Goal: Find specific fact: Find specific page/section

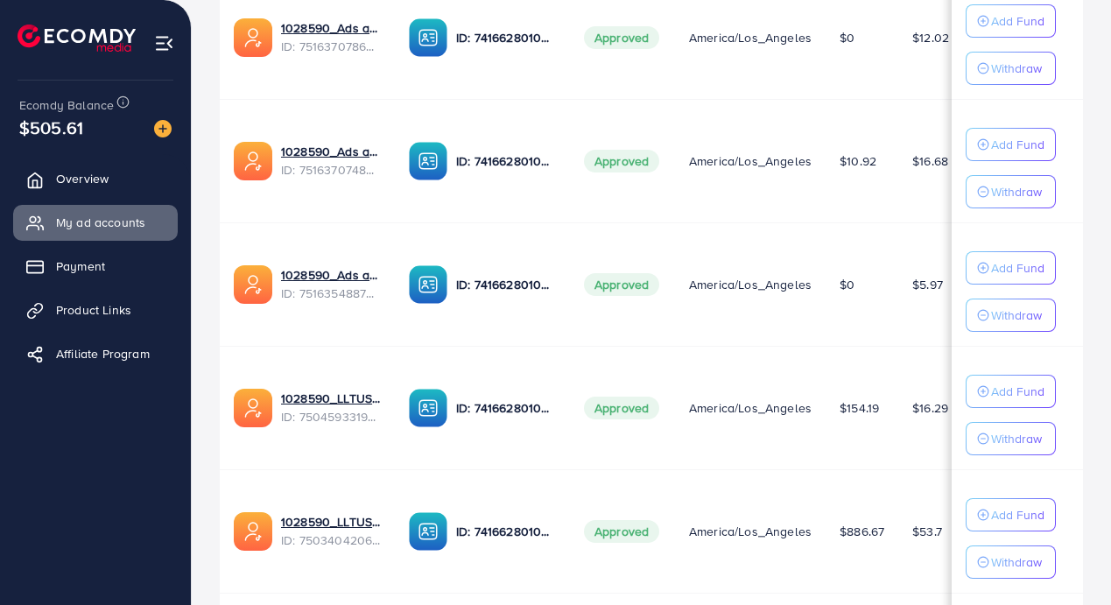
scroll to position [936, 0]
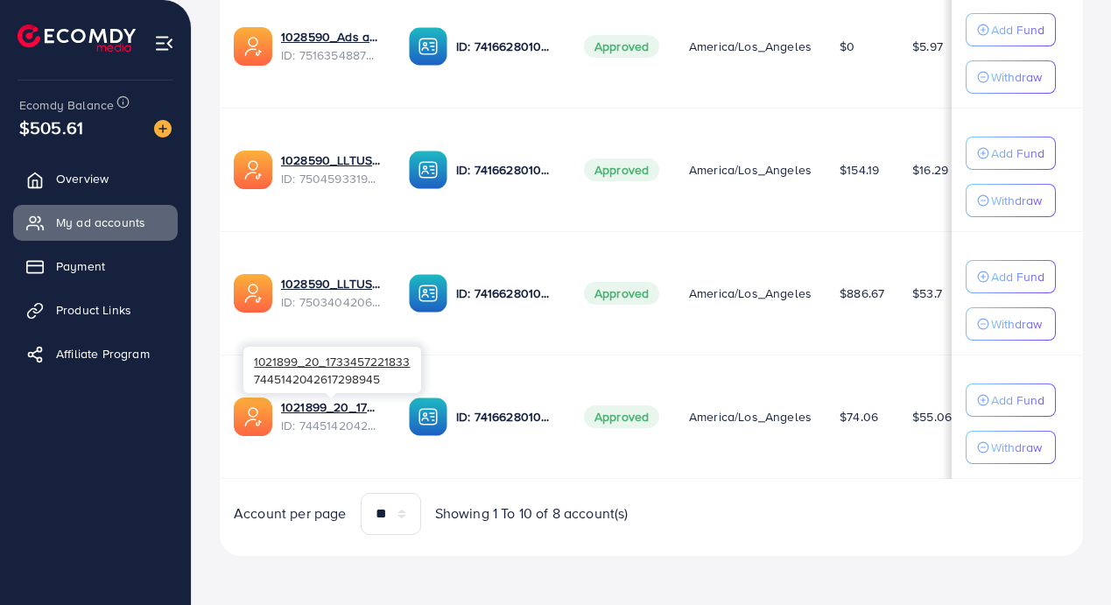
click at [367, 375] on div "1021899_20_1733457221833 7445142042617298945" at bounding box center [332, 370] width 178 height 46
copy div "7445142042617298945"
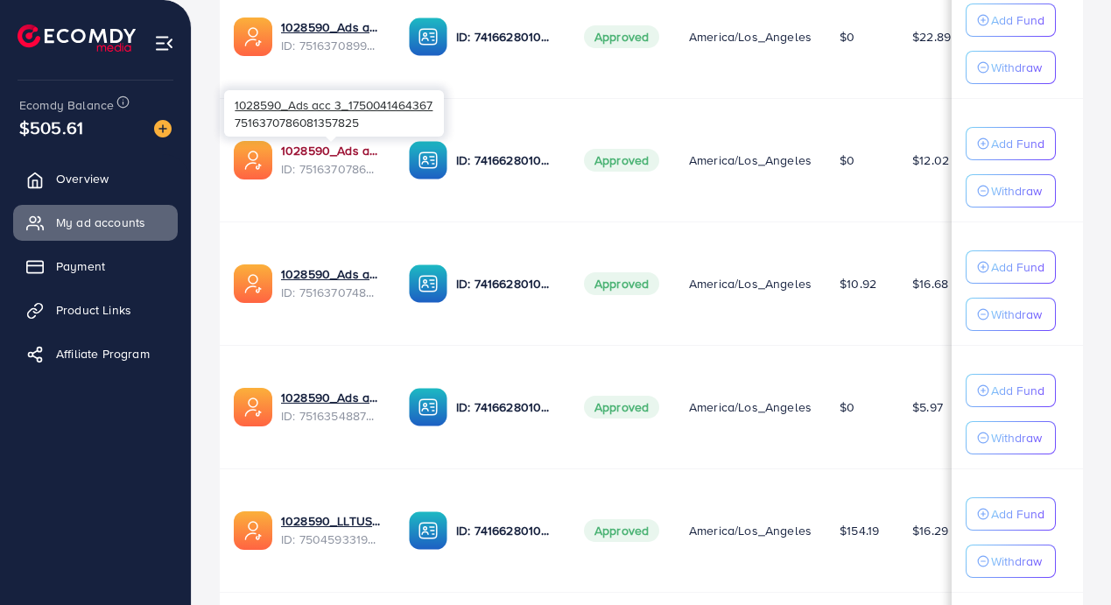
scroll to position [552, 0]
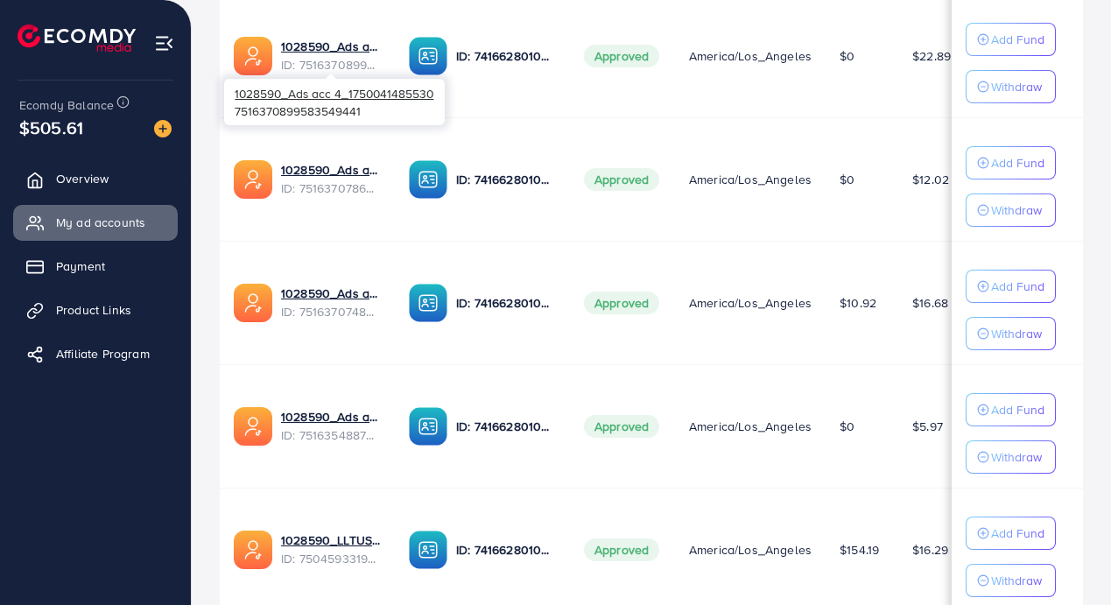
click at [344, 117] on div "1028590_Ads acc 4_1750041485530 7516370899583549441" at bounding box center [334, 102] width 221 height 46
copy div "7516370899583549441"
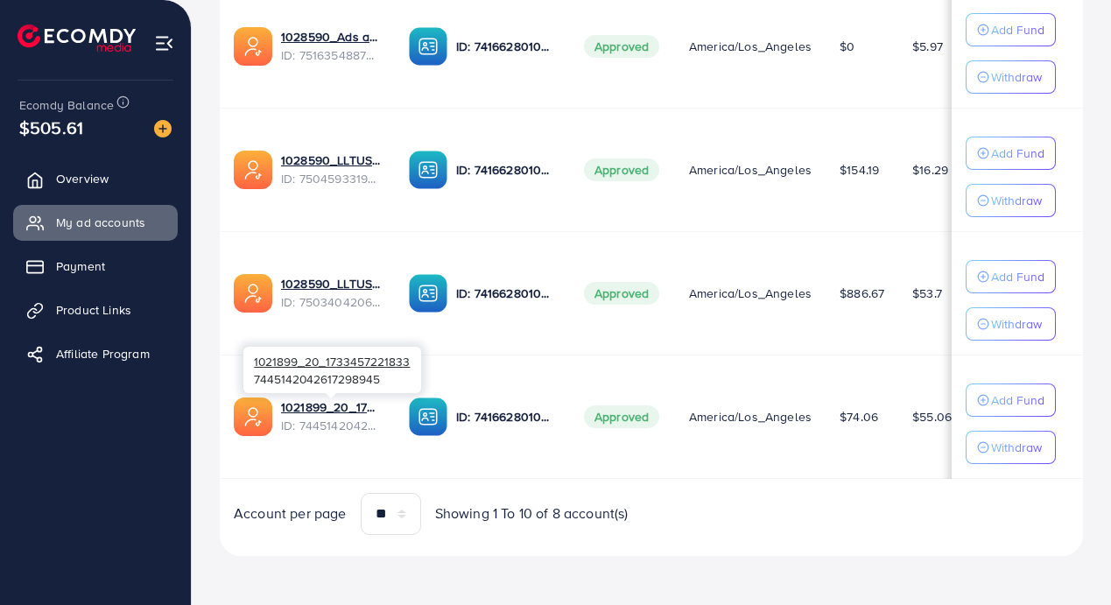
click at [361, 377] on div "1021899_20_1733457221833 7445142042617298945" at bounding box center [332, 370] width 178 height 46
copy div "7445142042617298945"
